Goal: Navigation & Orientation: Find specific page/section

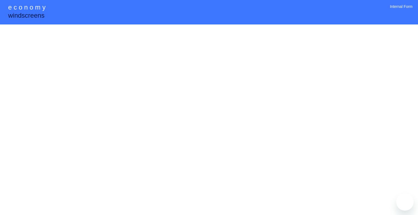
select select "******"
select select "**********"
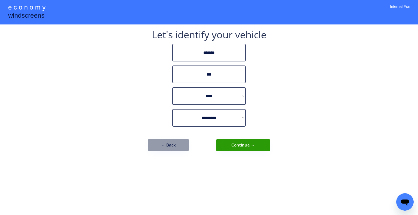
drag, startPoint x: 182, startPoint y: 144, endPoint x: 187, endPoint y: 144, distance: 4.9
click at [182, 143] on button "← Back" at bounding box center [168, 145] width 41 height 12
